Goal: Task Accomplishment & Management: Manage account settings

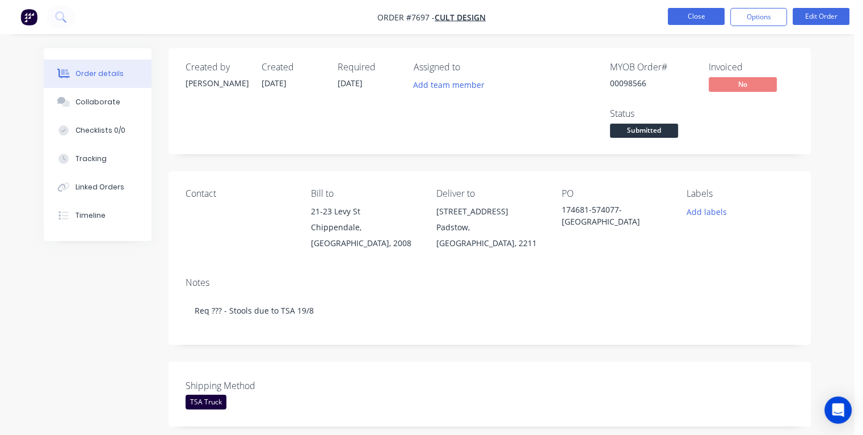
click at [678, 16] on button "Close" at bounding box center [696, 16] width 57 height 17
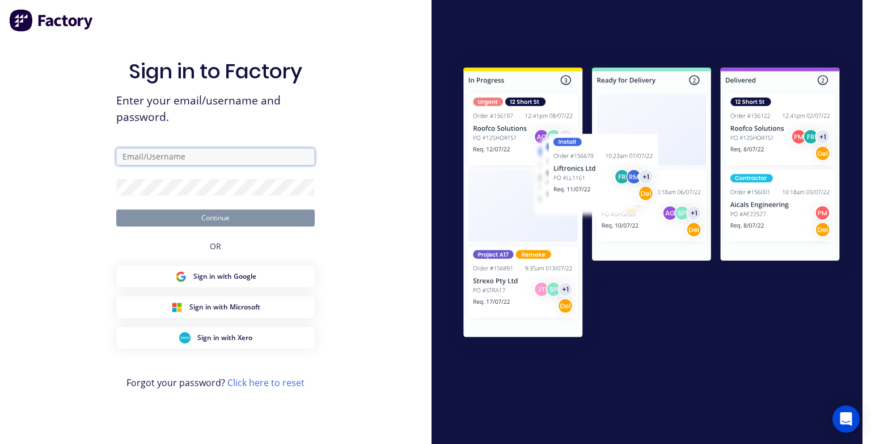
type input "[PERSON_NAME][EMAIL_ADDRESS][DOMAIN_NAME]"
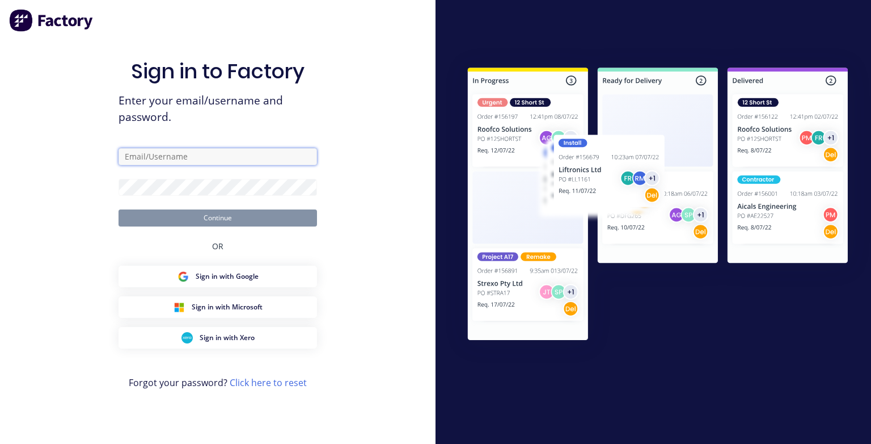
type input "[PERSON_NAME][EMAIL_ADDRESS][DOMAIN_NAME]"
click at [239, 221] on button "Continue" at bounding box center [218, 217] width 199 height 17
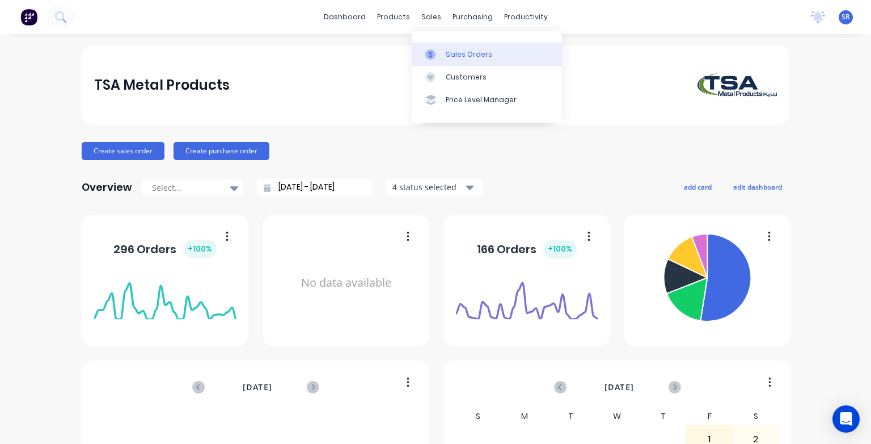
click at [463, 56] on div "Sales Orders" at bounding box center [469, 54] width 47 height 10
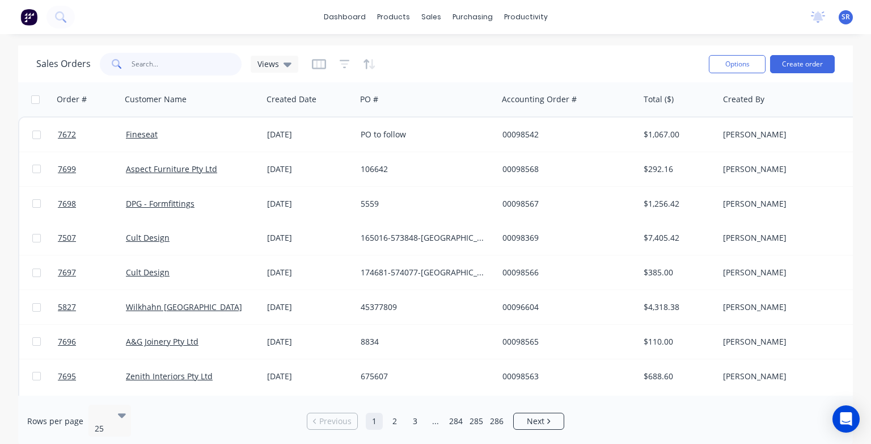
click at [161, 63] on input "text" at bounding box center [187, 64] width 111 height 23
type input "7698"
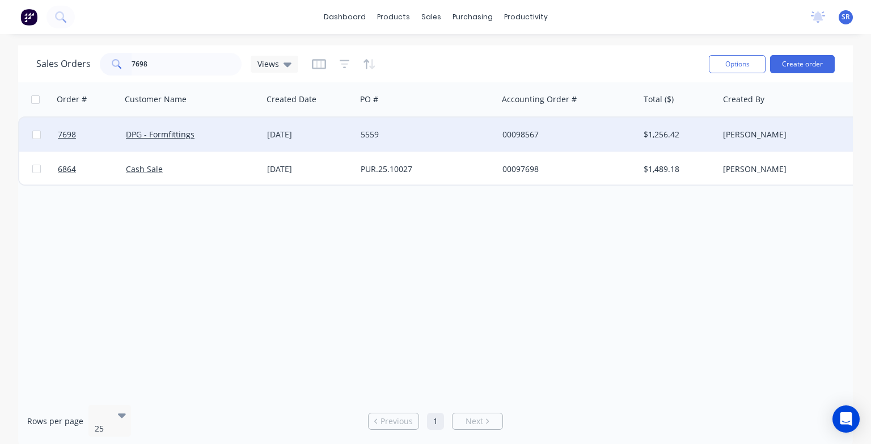
click at [161, 141] on div "DPG - Formfittings" at bounding box center [191, 134] width 141 height 34
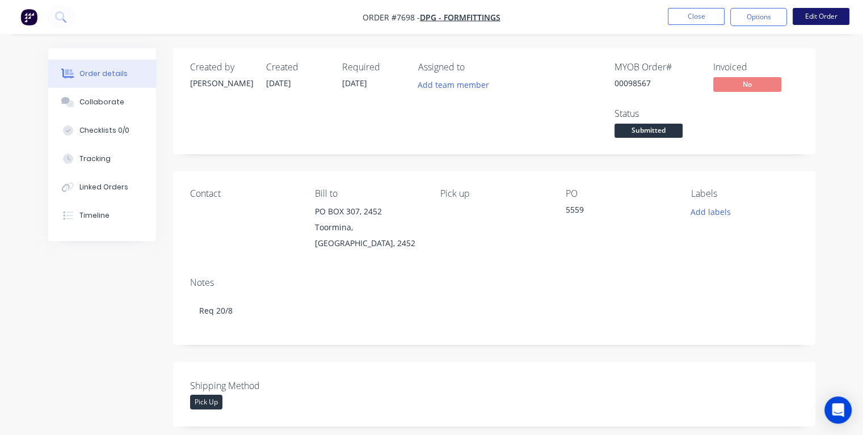
click at [811, 17] on button "Edit Order" at bounding box center [820, 16] width 57 height 17
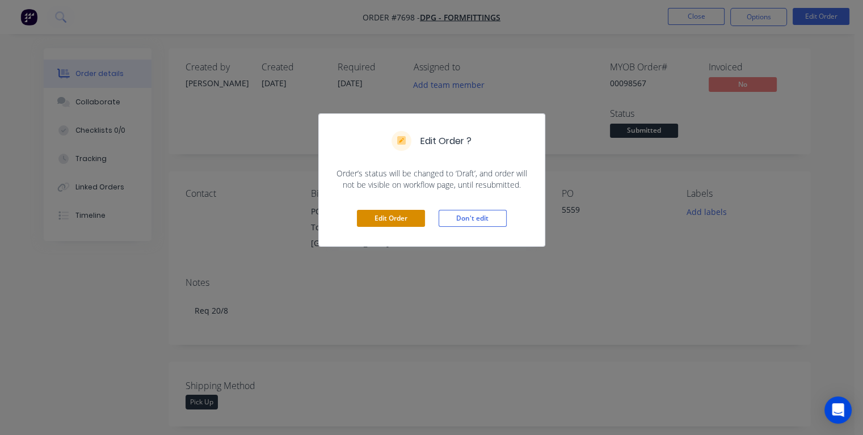
click at [381, 219] on button "Edit Order" at bounding box center [391, 218] width 68 height 17
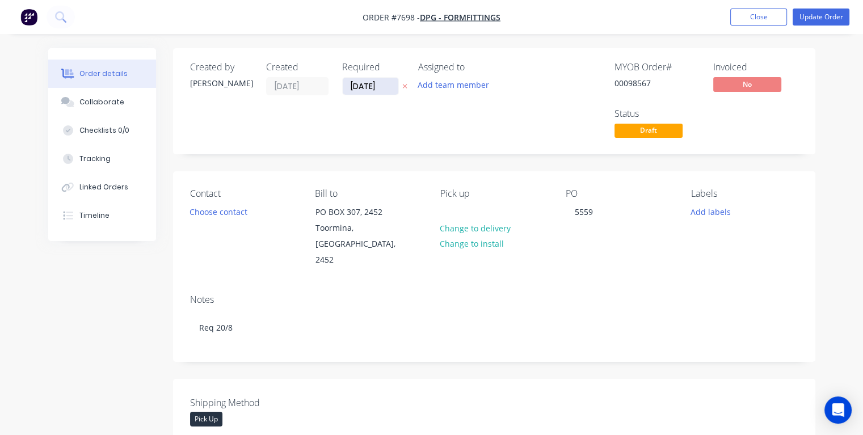
drag, startPoint x: 381, startPoint y: 85, endPoint x: 350, endPoint y: 86, distance: 30.7
click at [350, 86] on input "[DATE]" at bounding box center [371, 86] width 56 height 17
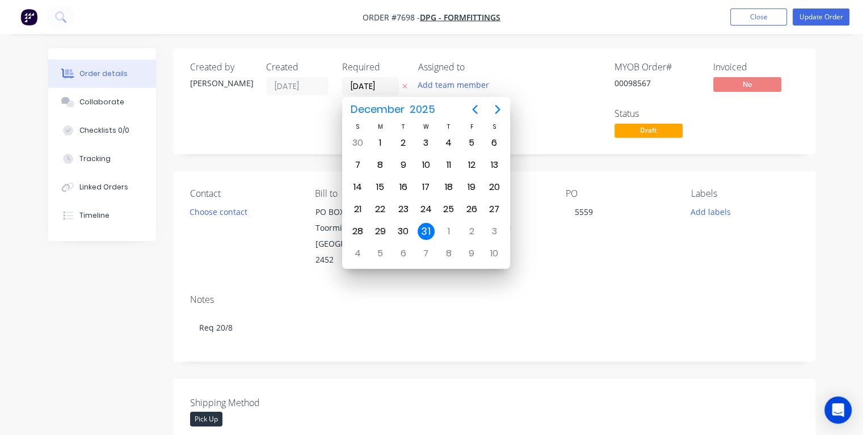
type input "[DATE]"
click at [380, 206] on div "18" at bounding box center [380, 209] width 17 height 17
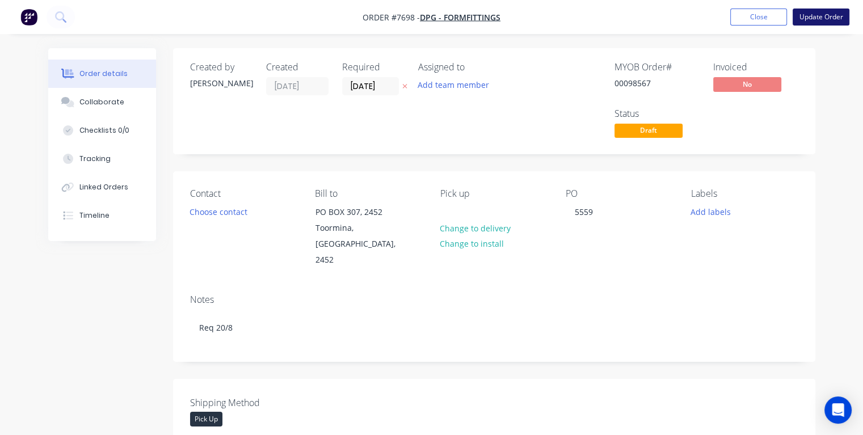
click at [823, 16] on button "Update Order" at bounding box center [820, 17] width 57 height 17
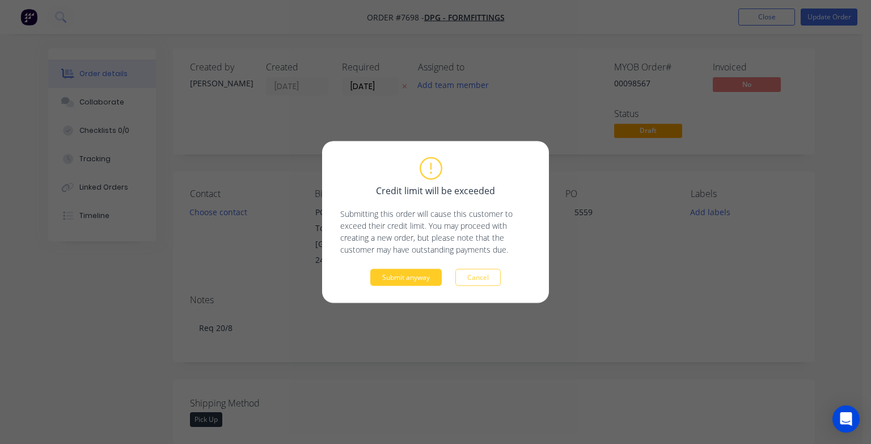
click at [388, 279] on button "Submit anyway" at bounding box center [405, 277] width 71 height 17
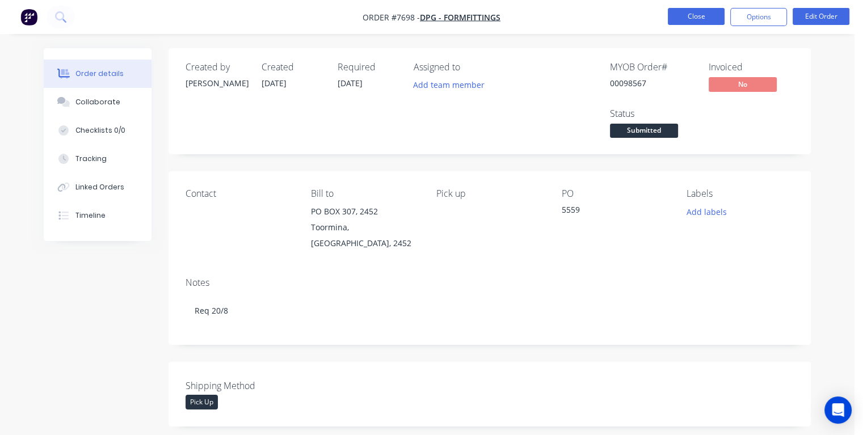
click at [677, 15] on button "Close" at bounding box center [696, 16] width 57 height 17
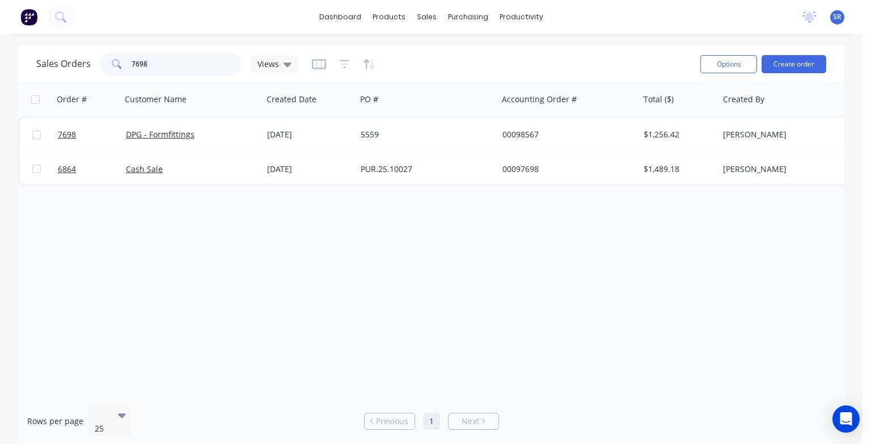
click at [162, 62] on input "7698" at bounding box center [187, 64] width 111 height 23
type input "7699"
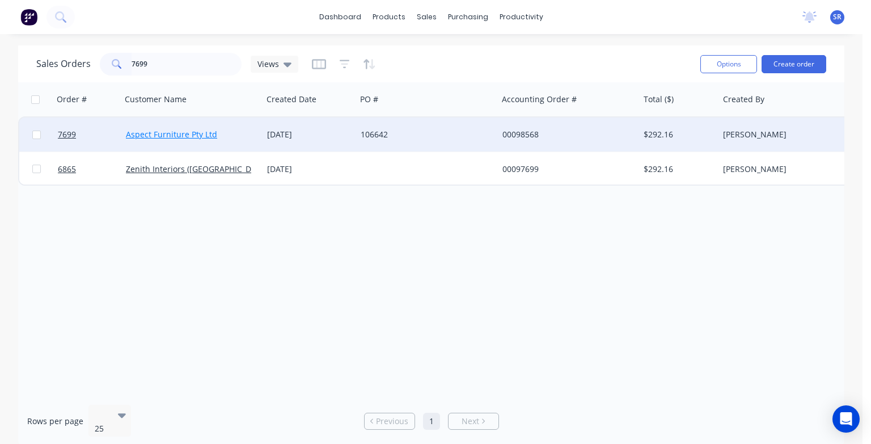
click at [184, 138] on link "Aspect Furniture Pty Ltd" at bounding box center [171, 134] width 91 height 11
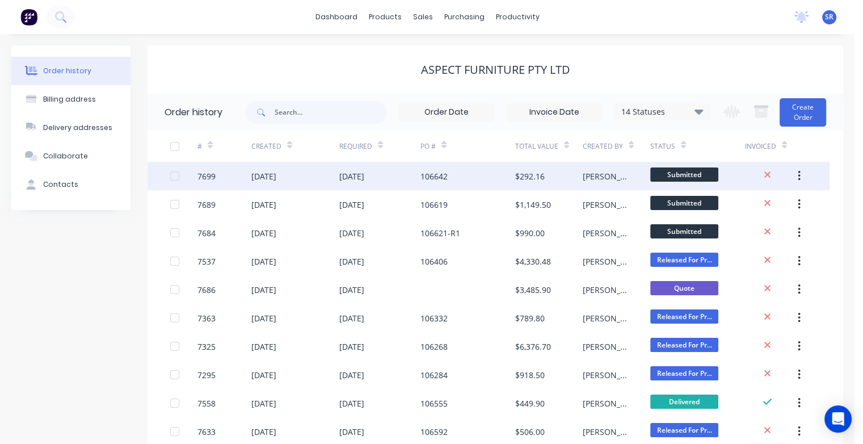
click at [276, 176] on div "[DATE]" at bounding box center [263, 176] width 25 height 12
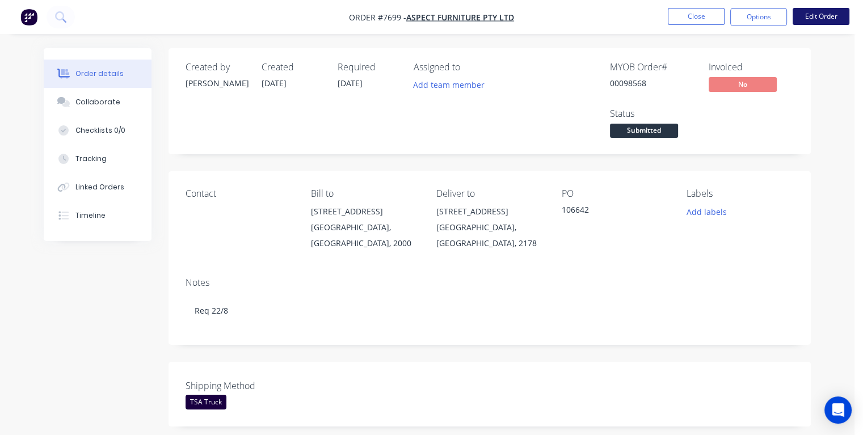
click at [820, 17] on button "Edit Order" at bounding box center [820, 16] width 57 height 17
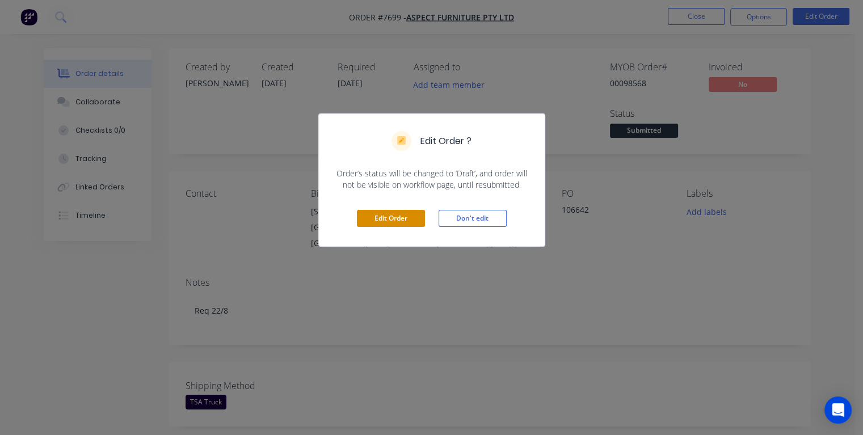
click at [386, 215] on button "Edit Order" at bounding box center [391, 218] width 68 height 17
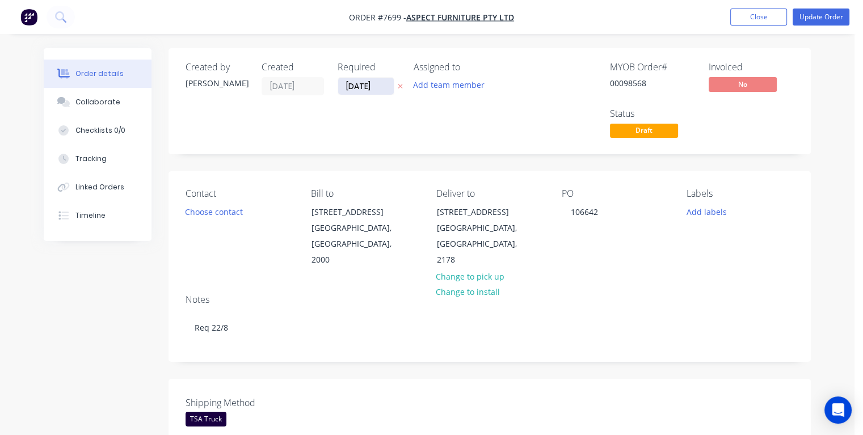
drag, startPoint x: 379, startPoint y: 86, endPoint x: 343, endPoint y: 90, distance: 36.0
click at [343, 90] on input "[DATE]" at bounding box center [366, 86] width 56 height 17
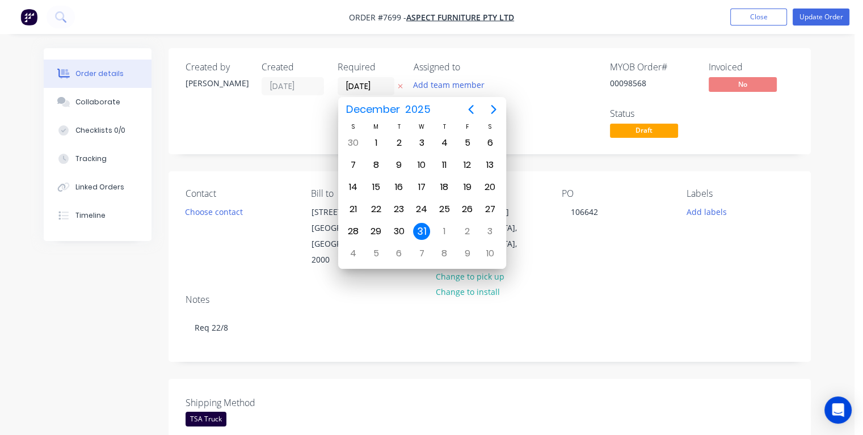
type input "[DATE]"
click at [442, 205] on div "21" at bounding box center [444, 209] width 17 height 17
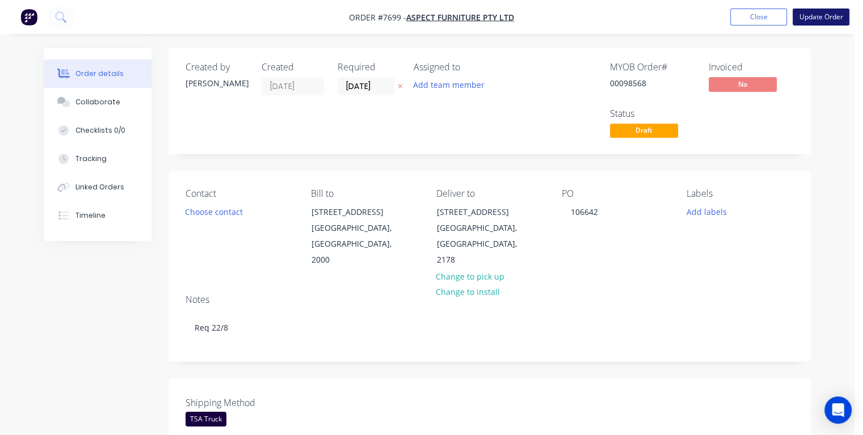
click at [813, 17] on button "Update Order" at bounding box center [820, 17] width 57 height 17
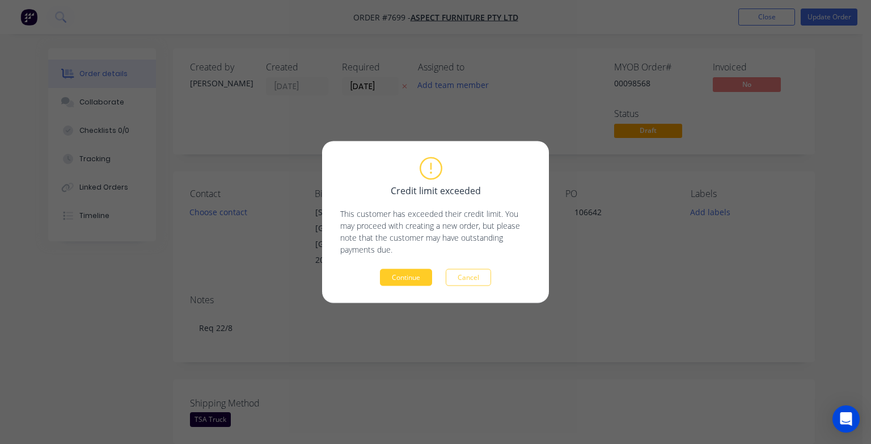
click at [404, 273] on button "Continue" at bounding box center [406, 277] width 52 height 17
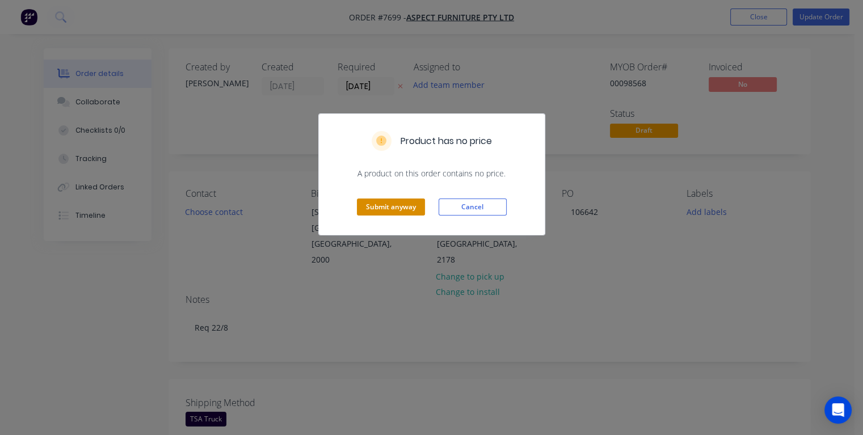
click at [399, 204] on button "Submit anyway" at bounding box center [391, 207] width 68 height 17
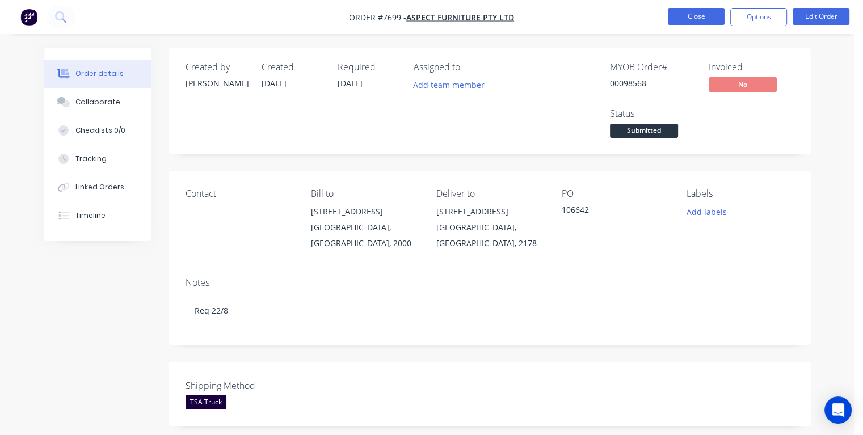
click at [697, 20] on button "Close" at bounding box center [696, 16] width 57 height 17
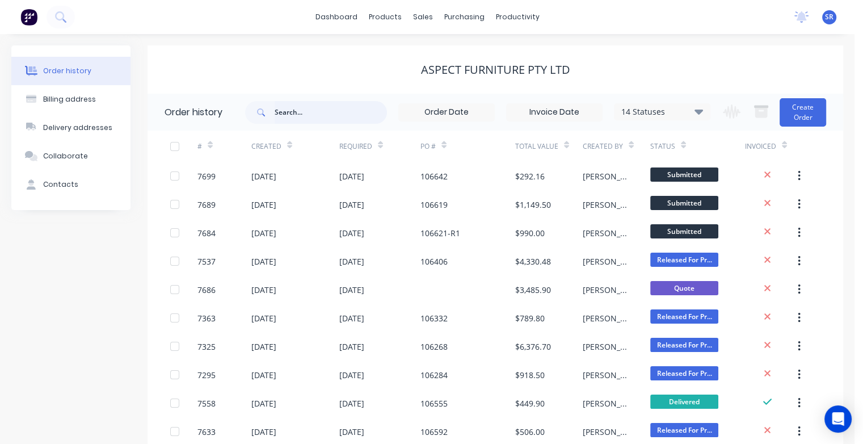
click at [296, 110] on input "text" at bounding box center [331, 112] width 112 height 23
type input "7672"
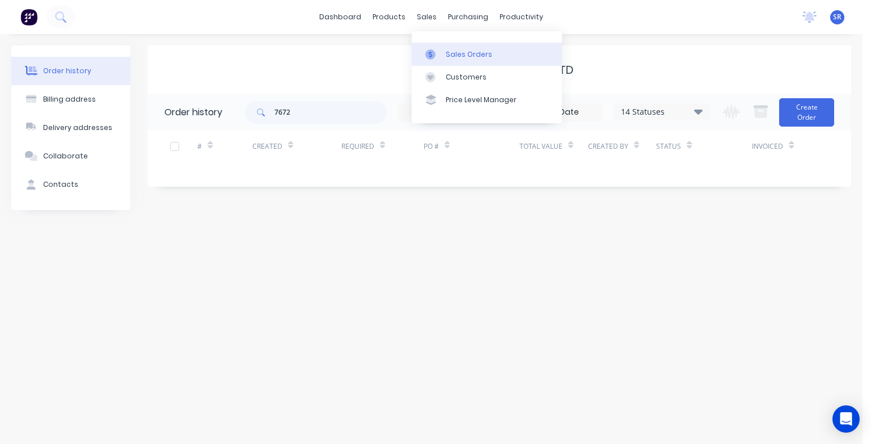
click at [447, 51] on div "Sales Orders" at bounding box center [469, 54] width 47 height 10
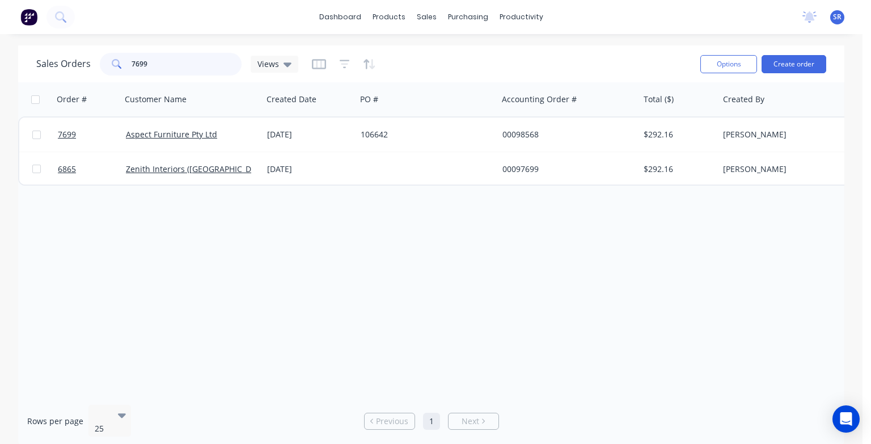
click at [172, 63] on input "7699" at bounding box center [187, 64] width 111 height 23
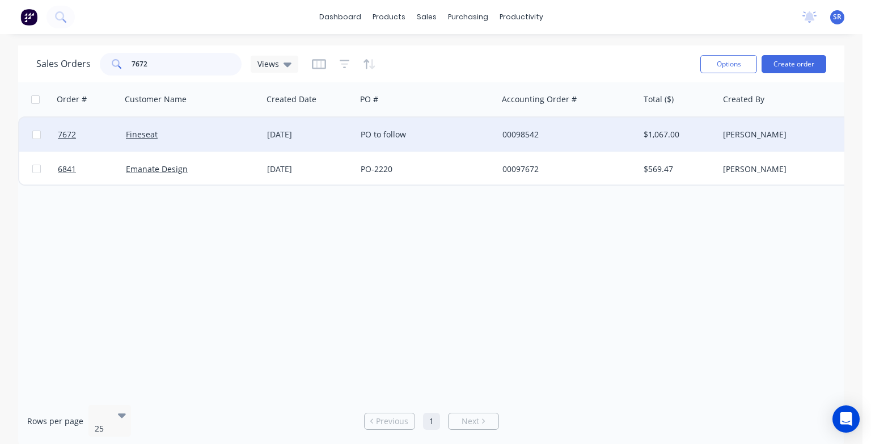
type input "7672"
click at [186, 140] on div "Fineseat" at bounding box center [189, 134] width 126 height 11
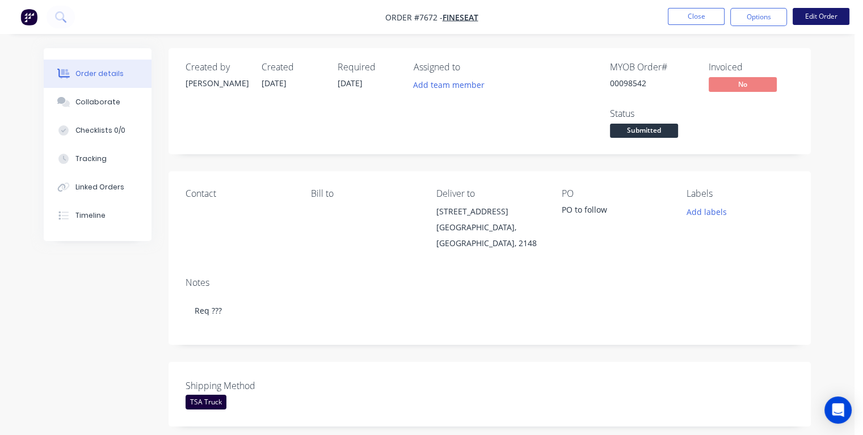
click at [827, 16] on button "Edit Order" at bounding box center [820, 16] width 57 height 17
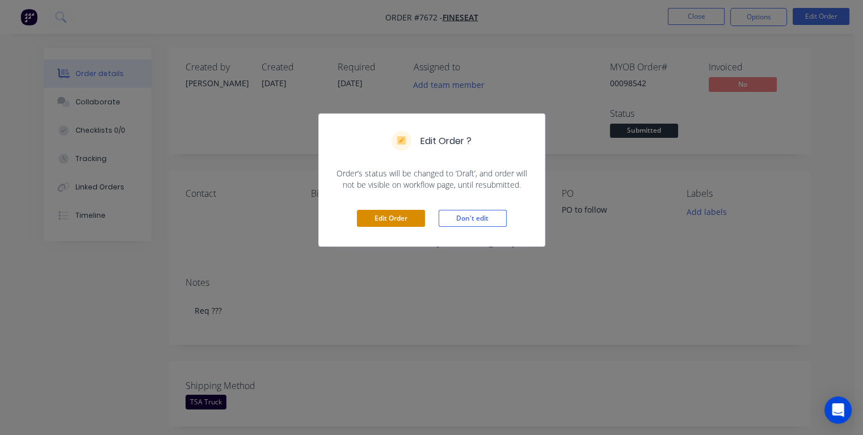
click at [409, 217] on button "Edit Order" at bounding box center [391, 218] width 68 height 17
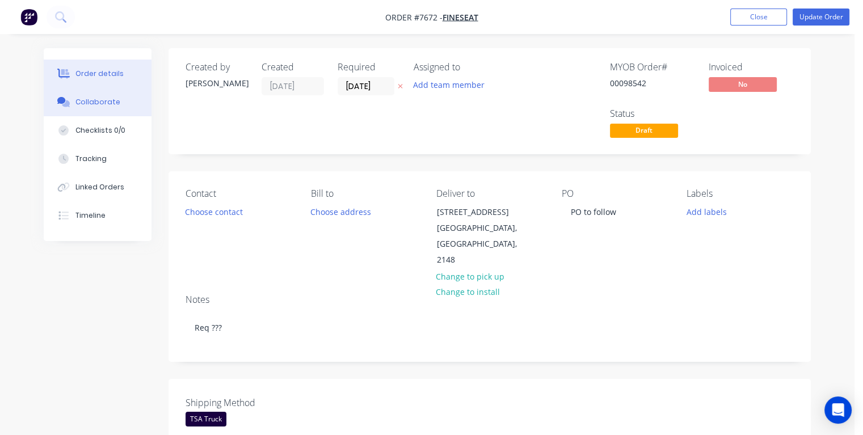
click at [115, 103] on div "Collaborate" at bounding box center [97, 102] width 45 height 10
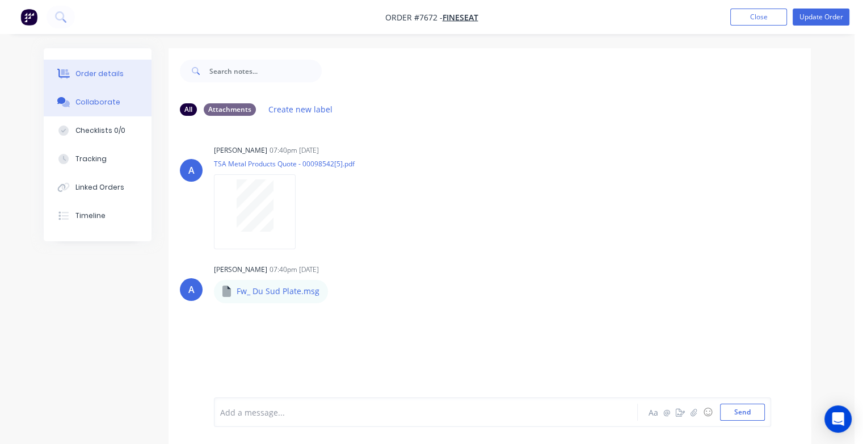
click at [109, 73] on div "Order details" at bounding box center [99, 74] width 48 height 10
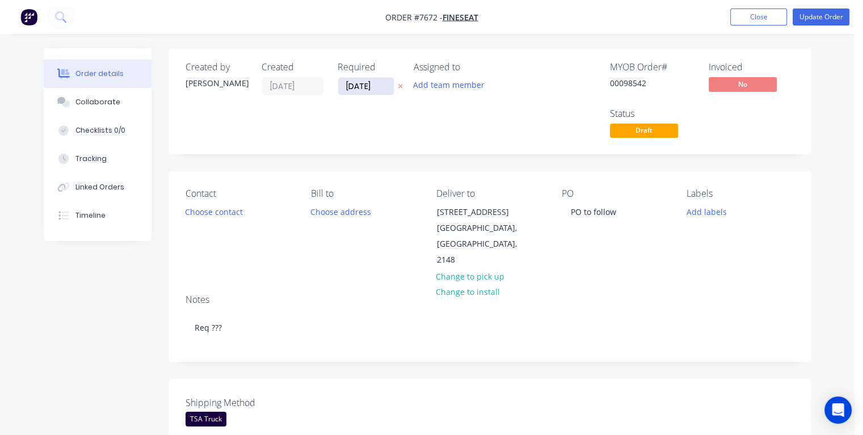
drag, startPoint x: 377, startPoint y: 85, endPoint x: 343, endPoint y: 89, distance: 33.8
click at [343, 89] on input "[DATE]" at bounding box center [366, 86] width 56 height 17
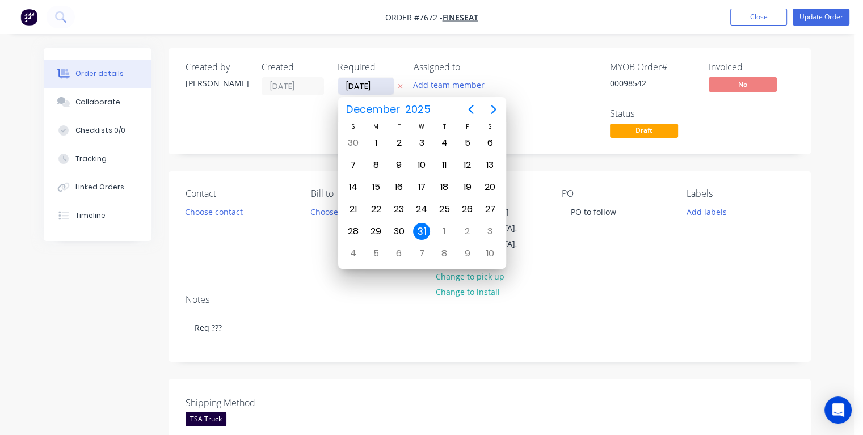
type input "[DATE]"
click at [448, 225] on div "28" at bounding box center [444, 231] width 17 height 17
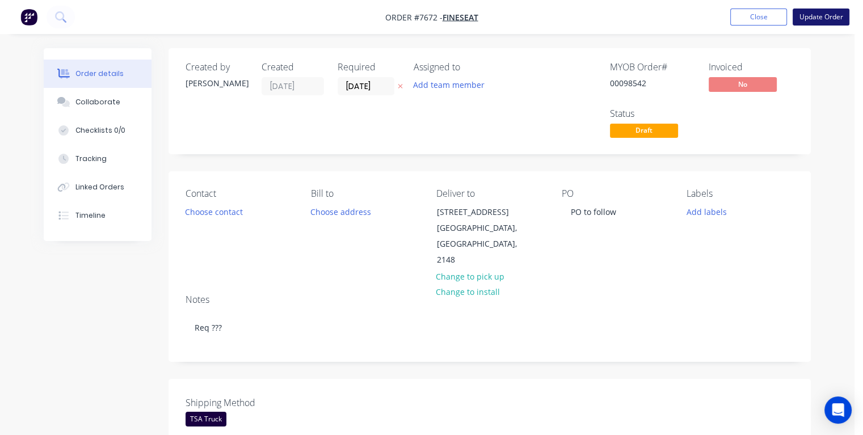
click at [819, 24] on button "Update Order" at bounding box center [820, 17] width 57 height 17
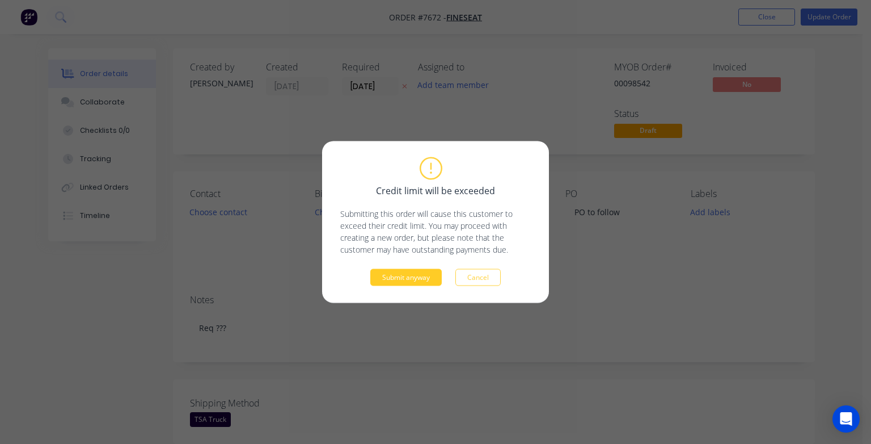
click at [427, 274] on button "Submit anyway" at bounding box center [405, 277] width 71 height 17
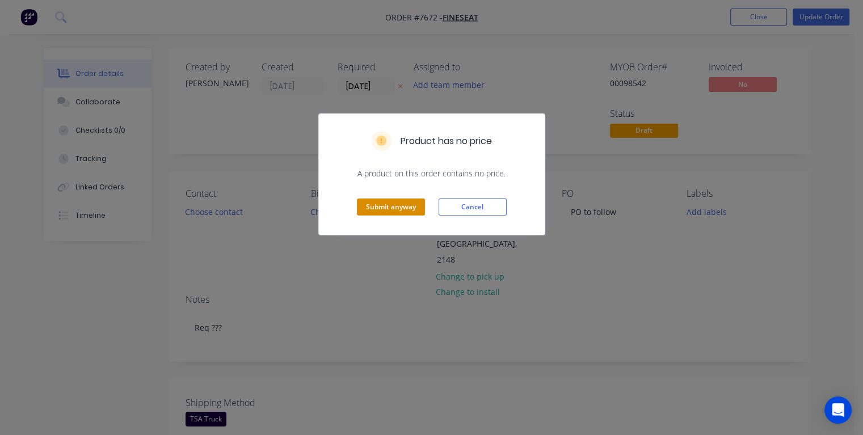
click at [390, 208] on button "Submit anyway" at bounding box center [391, 207] width 68 height 17
